Goal: Information Seeking & Learning: Compare options

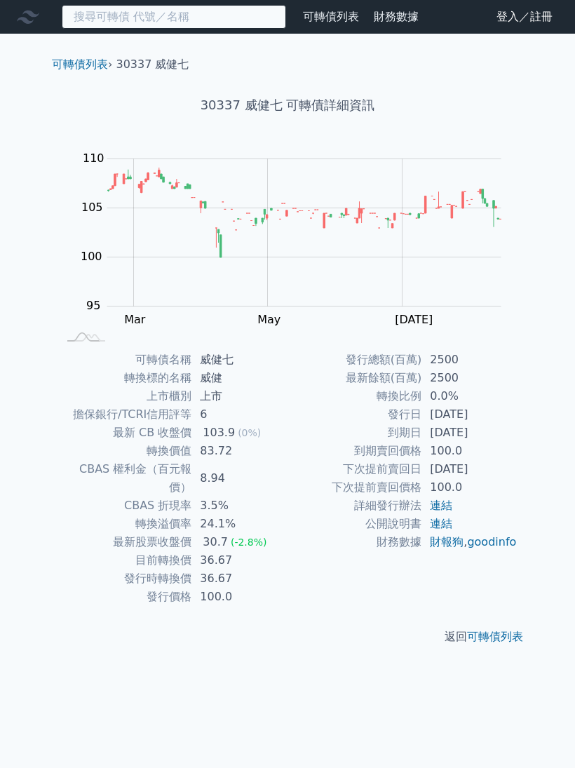
click at [97, 22] on input at bounding box center [174, 17] width 224 height 24
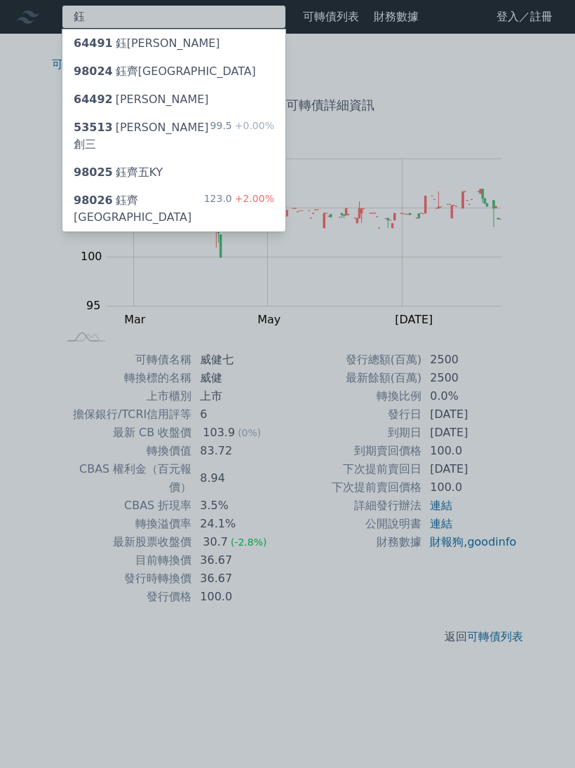
type input "鈺"
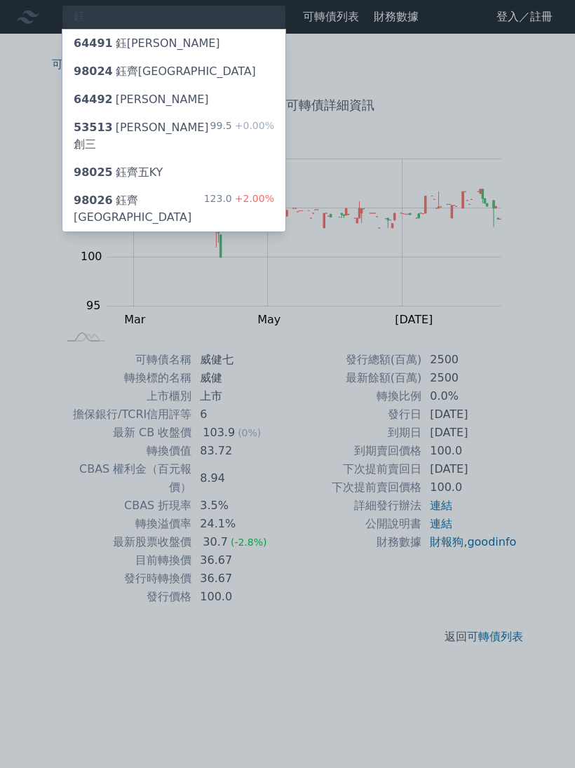
click at [105, 131] on span "53513" at bounding box center [93, 127] width 39 height 13
click at [502, 386] on div at bounding box center [287, 384] width 575 height 768
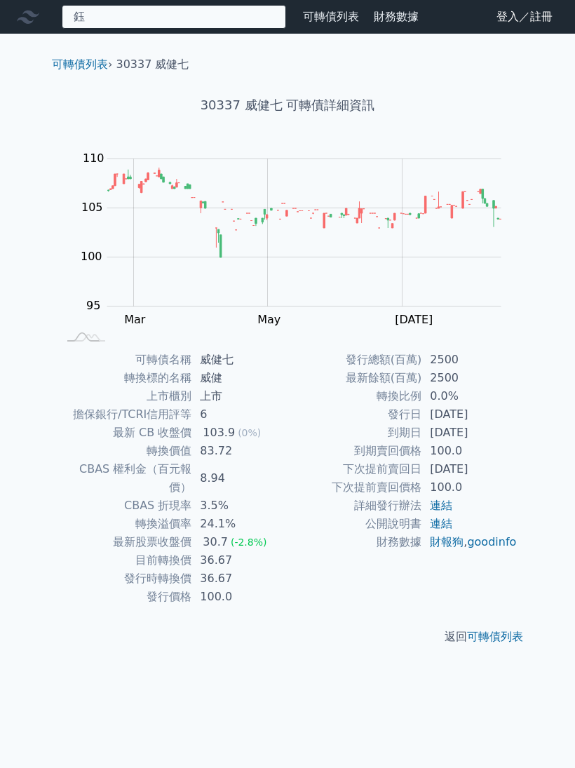
click at [98, 17] on div "[PERSON_NAME] 64491 [PERSON_NAME] 98024 鈺齊[GEOGRAPHIC_DATA] 64492 鈺邦二 53513 [PE…" at bounding box center [174, 17] width 224 height 24
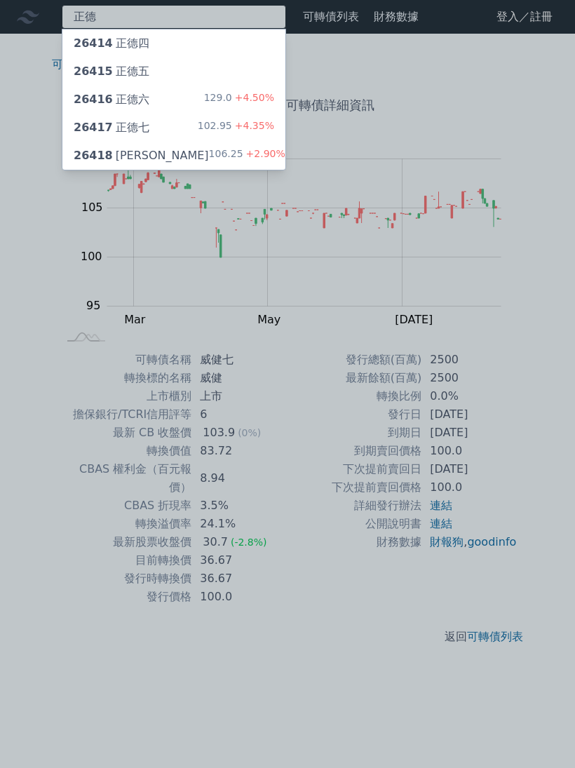
type input "正德"
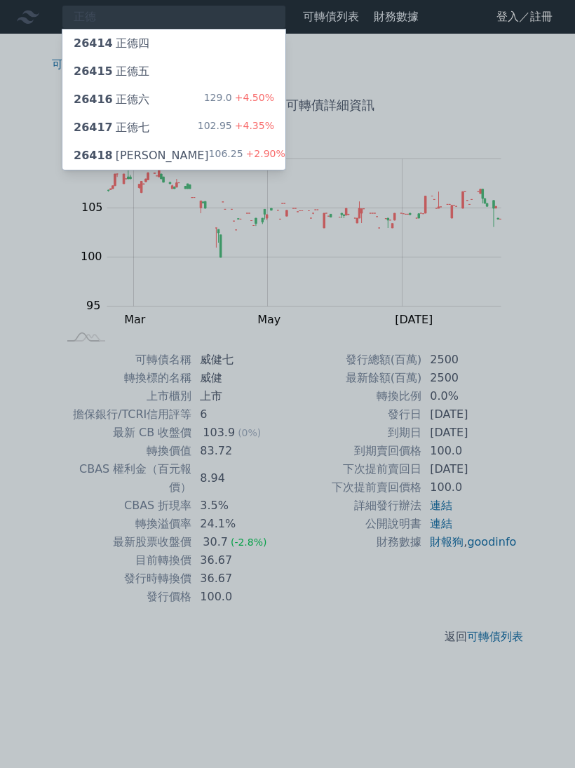
click at [95, 51] on div "26414 正德四" at bounding box center [112, 43] width 76 height 17
click at [97, 79] on div "26415 [PERSON_NAME]" at bounding box center [112, 71] width 76 height 17
click at [99, 106] on span "26416" at bounding box center [93, 99] width 39 height 13
click at [95, 133] on span "26417" at bounding box center [93, 127] width 39 height 13
click at [99, 161] on span "26418" at bounding box center [93, 155] width 39 height 13
